Goal: Task Accomplishment & Management: Complete application form

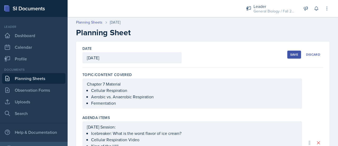
click at [288, 57] on button "Save" at bounding box center [294, 54] width 14 height 8
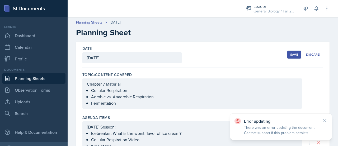
click at [293, 53] on div "Save" at bounding box center [294, 54] width 8 height 4
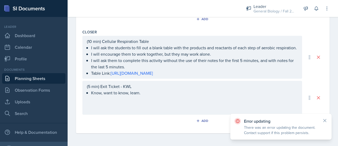
scroll to position [342, 0]
click at [210, 91] on div "(5 min) Exit Ticket - KWL Know, want to know, learn." at bounding box center [192, 98] width 220 height 34
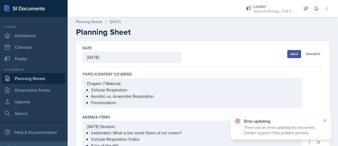
scroll to position [0, 0]
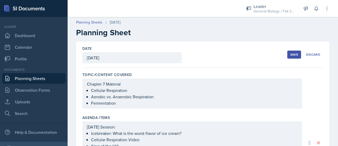
click at [290, 54] on div "Save" at bounding box center [294, 54] width 8 height 4
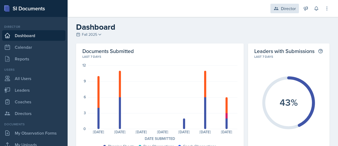
click at [282, 8] on div "Director" at bounding box center [288, 8] width 15 height 6
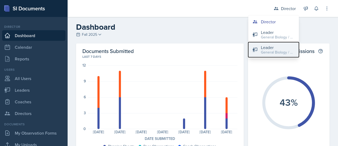
click at [272, 50] on div "General Biology / Fall 2025" at bounding box center [278, 52] width 34 height 6
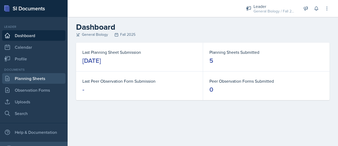
click at [34, 74] on link "Planning Sheets" at bounding box center [33, 78] width 63 height 11
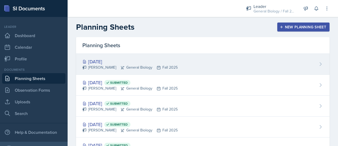
click at [163, 71] on div "Sep 30th, 2025 Aurora Wick General Biology Fall 2025" at bounding box center [203, 64] width 254 height 21
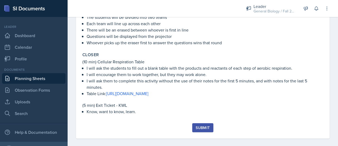
scroll to position [237, 0]
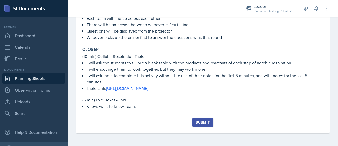
click at [199, 122] on div "Submit" at bounding box center [203, 122] width 14 height 4
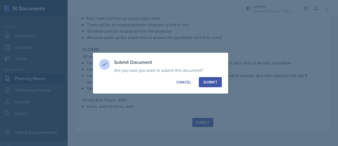
click at [212, 81] on div "Submit" at bounding box center [210, 81] width 14 height 5
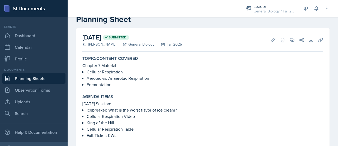
scroll to position [0, 0]
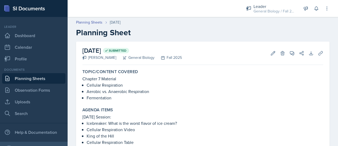
click at [42, 80] on link "Planning Sheets" at bounding box center [33, 78] width 63 height 11
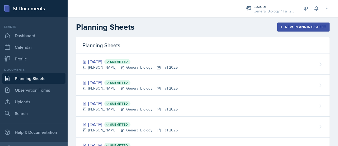
click at [304, 27] on div "New Planning Sheet" at bounding box center [303, 27] width 45 height 4
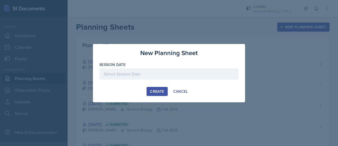
click at [153, 69] on div at bounding box center [168, 73] width 139 height 11
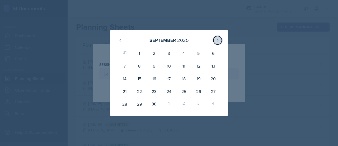
click at [219, 40] on icon at bounding box center [218, 40] width 4 height 4
click at [186, 56] on div "2" at bounding box center [183, 53] width 15 height 13
type input "October 2nd, 2025"
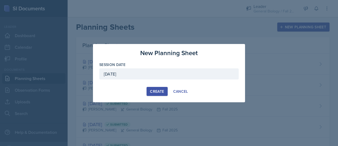
click at [158, 91] on div "Create" at bounding box center [157, 91] width 14 height 4
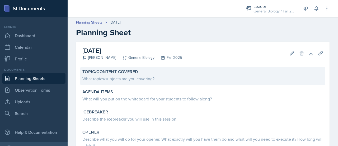
click at [117, 78] on div "What topics/subjects are you covering?" at bounding box center [202, 78] width 241 height 6
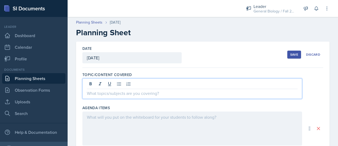
click at [118, 85] on div at bounding box center [192, 88] width 220 height 20
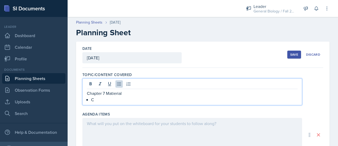
click at [120, 94] on p "Chapter 7 Matierial" at bounding box center [192, 93] width 211 height 6
click at [96, 98] on p "C" at bounding box center [194, 99] width 207 height 6
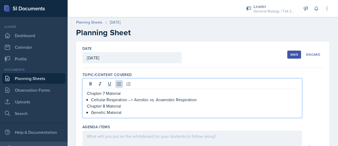
scroll to position [53, 0]
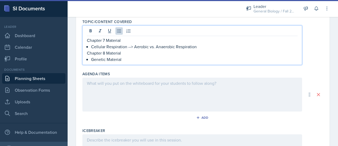
click at [101, 91] on div at bounding box center [192, 94] width 220 height 34
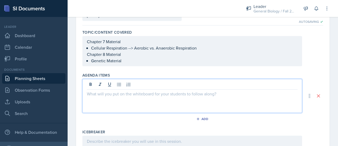
scroll to position [42, 0]
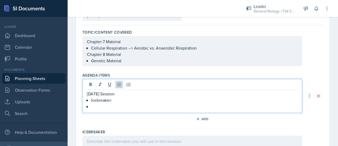
click at [127, 102] on p "Icebreaker:" at bounding box center [194, 100] width 207 height 6
click at [105, 109] on div "10/2/25 Session Icebreaker:" at bounding box center [192, 96] width 220 height 34
click at [101, 108] on p at bounding box center [194, 106] width 207 height 6
click at [120, 100] on p "Icebreaker:" at bounding box center [194, 100] width 207 height 6
click at [154, 103] on p at bounding box center [194, 106] width 207 height 6
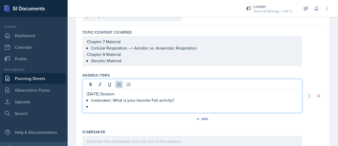
click at [154, 100] on p "Icebreaker: What is your favorite Fall activity?" at bounding box center [194, 100] width 207 height 6
click at [142, 104] on p at bounding box center [194, 106] width 207 height 6
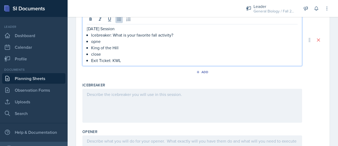
scroll to position [118, 0]
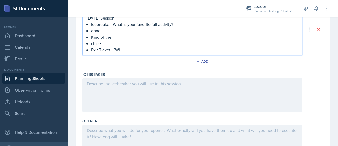
click at [138, 84] on p at bounding box center [192, 83] width 211 height 6
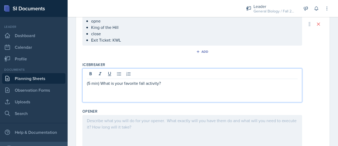
scroll to position [119, 0]
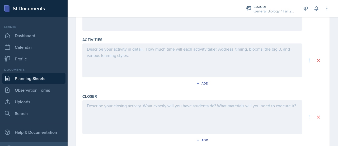
click at [108, 105] on p at bounding box center [192, 105] width 211 height 6
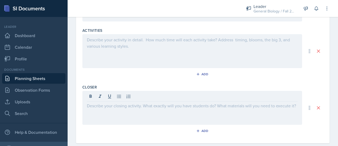
click at [103, 58] on div at bounding box center [192, 51] width 220 height 34
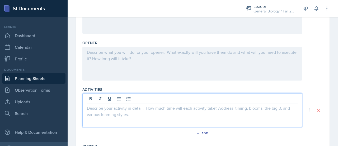
paste div
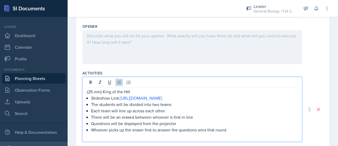
click at [142, 92] on p "(25 min) King of the Hill" at bounding box center [192, 91] width 211 height 6
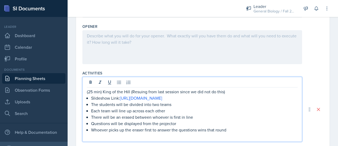
click at [138, 92] on p "(25 min) King of the Hill (Resuing from last session since we did not do this)" at bounding box center [192, 91] width 211 height 6
click at [137, 92] on p "(25 min) King of the Hill (Resuing from last session since we did not do this)" at bounding box center [192, 91] width 211 height 6
click at [143, 92] on p "(25 min) King of the Hill (Reusuing from last session since we did not do this)" at bounding box center [192, 91] width 211 height 6
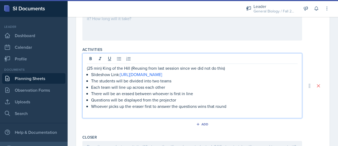
scroll to position [227, 0]
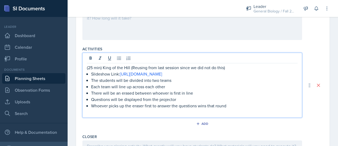
click at [92, 77] on p "Slideshow Link: https://docs.google.com/presentation/d/1Ku7h5QDTDfRdSOyw9K_HFIs…" at bounding box center [194, 74] width 207 height 6
click at [120, 77] on link "[URL][DOMAIN_NAME]" at bounding box center [141, 74] width 42 height 6
click at [118, 77] on p "Slideshow Link: https://docs.google.com/presentation/d/1Ku7h5QDTDfRdSOyw9K_HFIs…" at bounding box center [194, 74] width 207 height 6
click at [190, 102] on p "Questions will be displayed from the projector" at bounding box center [194, 99] width 207 height 6
click at [131, 96] on p "There will be an erased between whoever is first in line" at bounding box center [194, 93] width 207 height 6
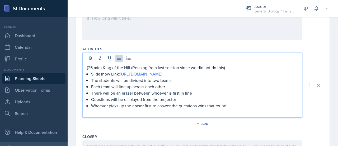
click at [154, 90] on p "Each team will line up across each other" at bounding box center [194, 86] width 207 height 6
click at [147, 102] on p "Questions will be displayed from the projector" at bounding box center [194, 99] width 207 height 6
click at [150, 90] on p "Each team will line up across each other" at bounding box center [194, 86] width 207 height 6
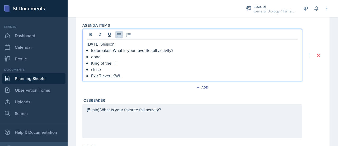
scroll to position [101, 0]
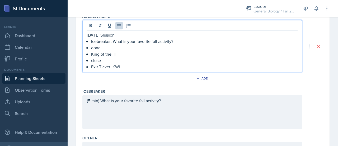
click at [101, 59] on p "close" at bounding box center [194, 60] width 207 height 6
click at [98, 48] on p "opne" at bounding box center [194, 47] width 207 height 6
click at [103, 48] on p "opne" at bounding box center [194, 47] width 207 height 6
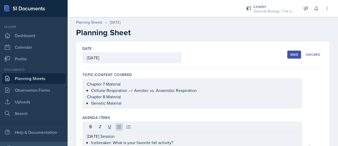
click at [293, 54] on div "Save" at bounding box center [294, 54] width 8 height 4
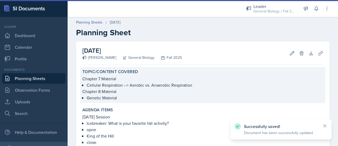
drag, startPoint x: 293, startPoint y: 54, endPoint x: 197, endPoint y: 73, distance: 98.5
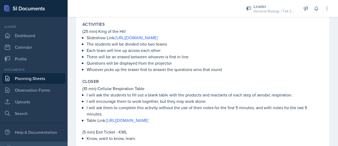
scroll to position [198, 0]
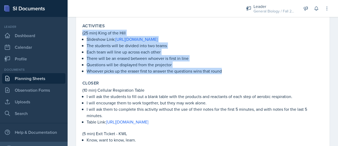
drag, startPoint x: 230, startPoint y: 78, endPoint x: 83, endPoint y: 32, distance: 154.1
click at [83, 32] on div "(25 min) King of the Hill Slideshow Link: [URL][DOMAIN_NAME] The students will …" at bounding box center [202, 52] width 241 height 44
copy div "(25 min) King of the Hill Slideshow Link: [URL][DOMAIN_NAME] The students will …"
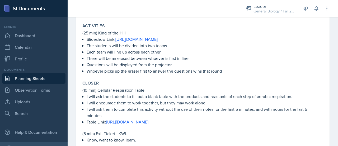
click at [172, 14] on div at bounding box center [152, 8] width 161 height 17
